Goal: Find specific page/section: Find specific page/section

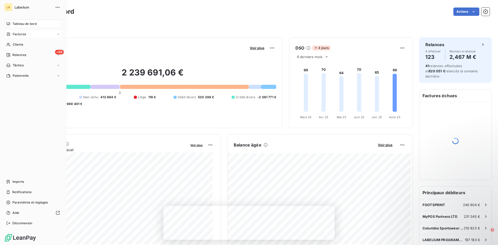
click at [9, 36] on div "Factures" at bounding box center [16, 34] width 20 height 5
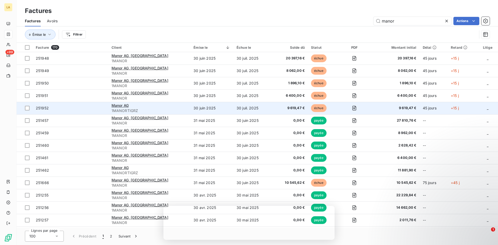
click at [84, 111] on td "251952" at bounding box center [71, 108] width 76 height 12
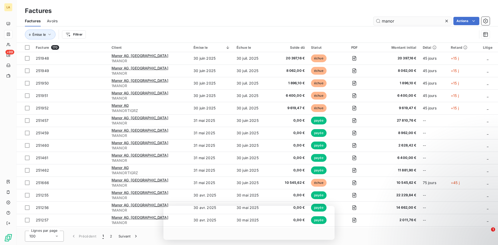
click at [390, 21] on input "manor" at bounding box center [412, 21] width 78 height 8
type input "columbi"
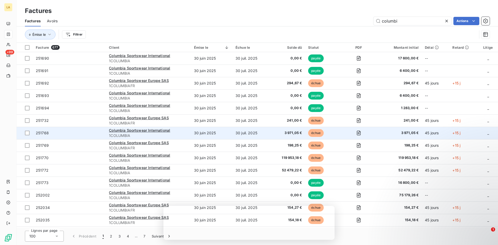
click at [86, 131] on span "251768" at bounding box center [69, 132] width 67 height 5
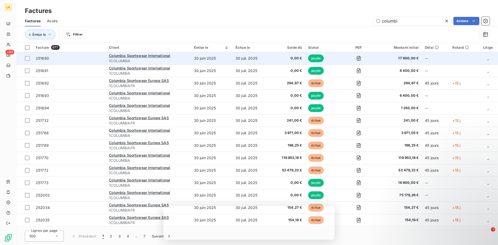
click at [91, 60] on span "251690" at bounding box center [69, 58] width 67 height 5
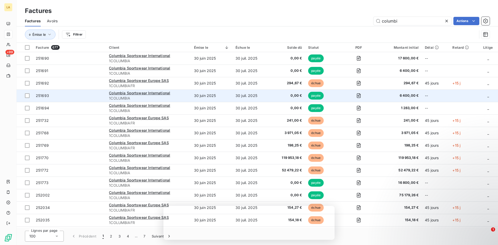
click at [88, 92] on td "251693" at bounding box center [69, 95] width 73 height 12
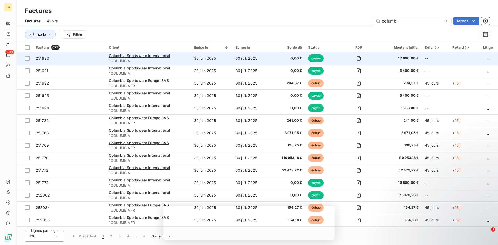
click at [93, 64] on td "251690" at bounding box center [69, 58] width 73 height 12
